Goal: Obtain resource: Download file/media

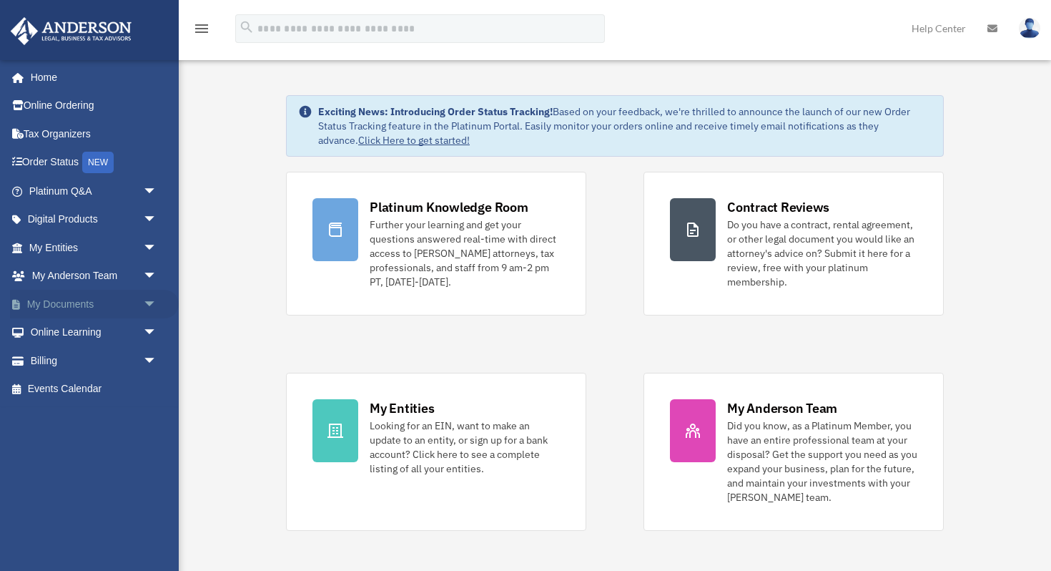
click at [153, 300] on span "arrow_drop_down" at bounding box center [157, 304] width 29 height 29
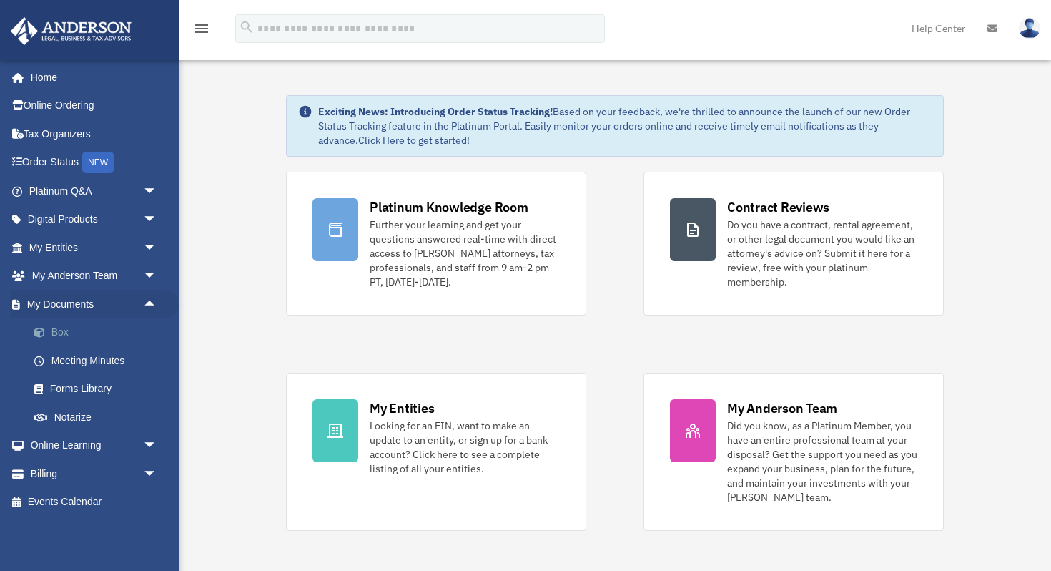
click at [66, 326] on link "Box" at bounding box center [99, 332] width 159 height 29
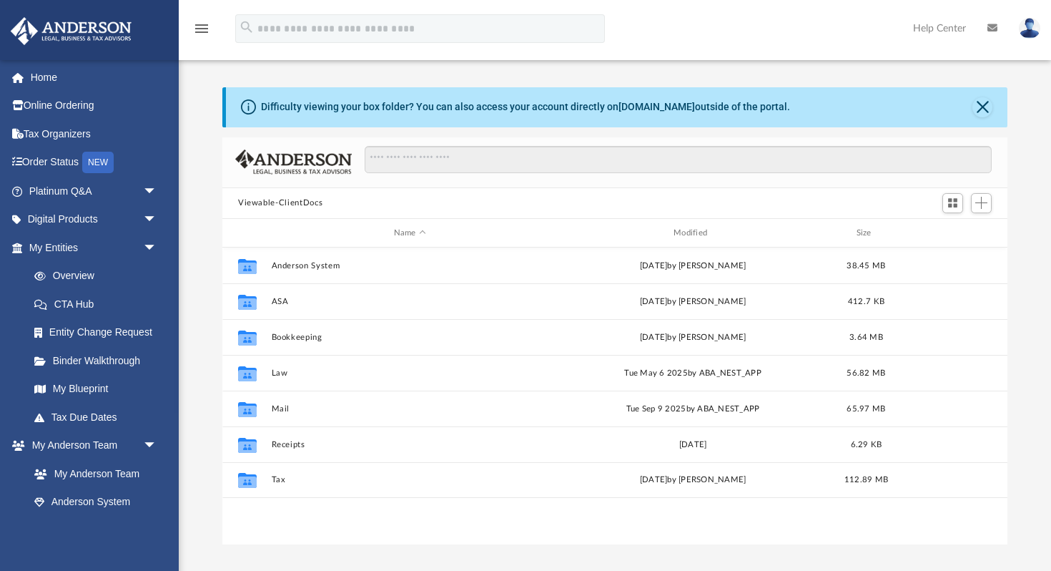
scroll to position [325, 785]
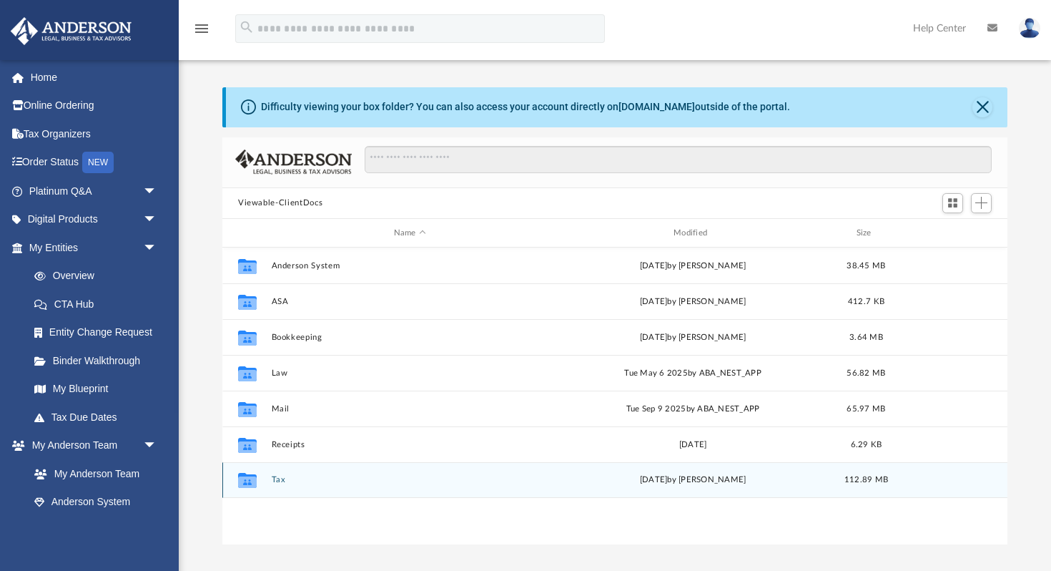
click at [280, 478] on button "Tax" at bounding box center [410, 480] width 277 height 9
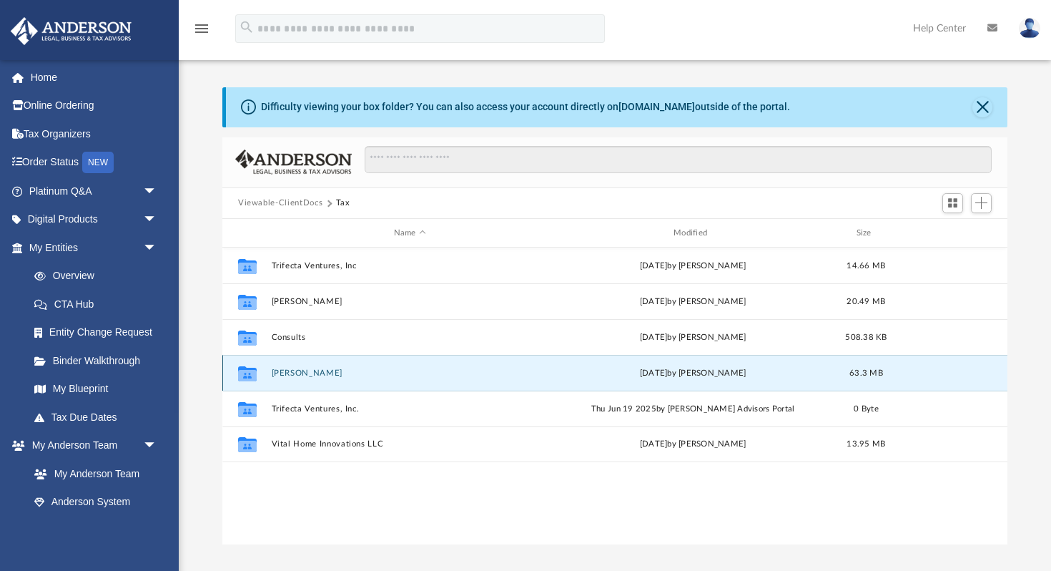
click at [316, 368] on button "Muglia, Marlene" at bounding box center [410, 372] width 277 height 9
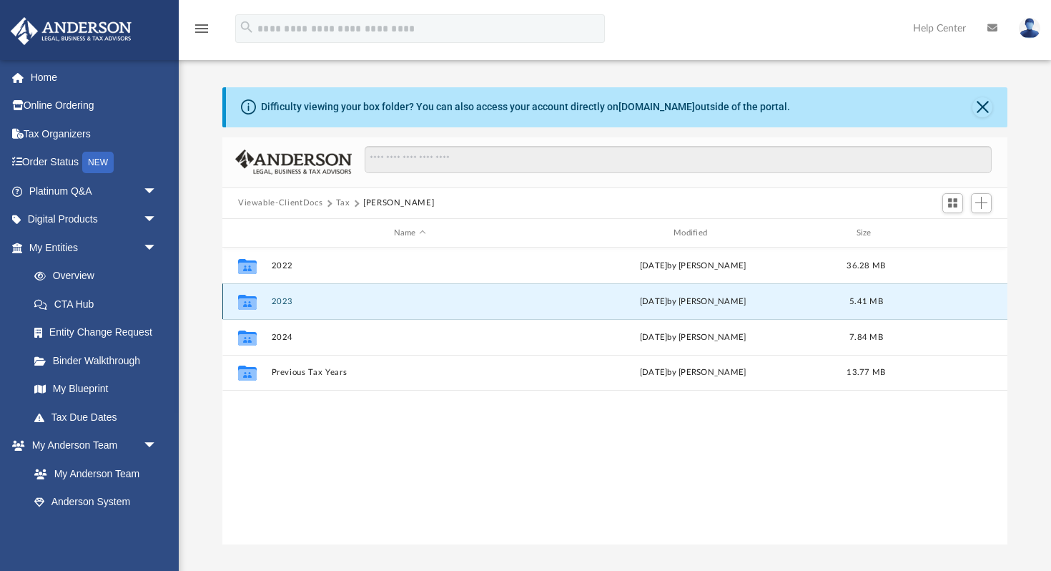
click at [280, 297] on button "2023" at bounding box center [410, 301] width 277 height 9
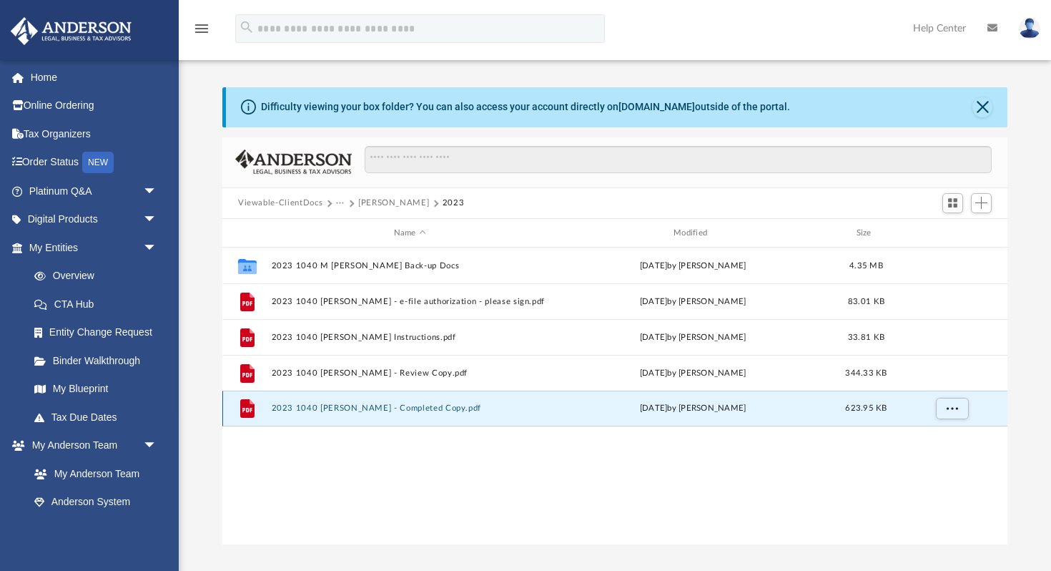
click at [453, 404] on button "2023 1040 Muglia, Marlene - Completed Copy.pdf" at bounding box center [410, 408] width 277 height 9
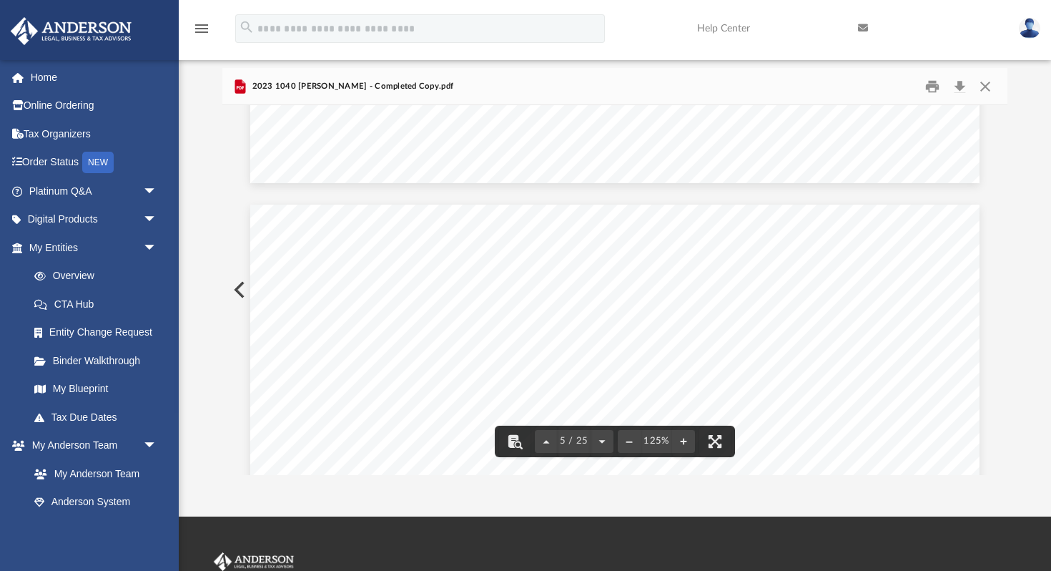
scroll to position [3767, 0]
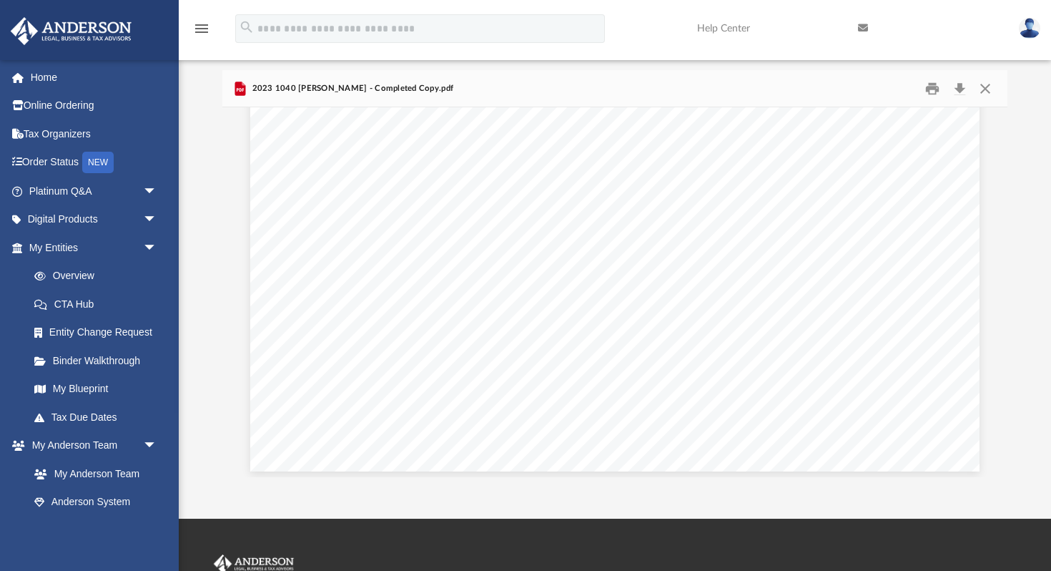
scroll to position [10204, 0]
